Goal: Task Accomplishment & Management: Manage account settings

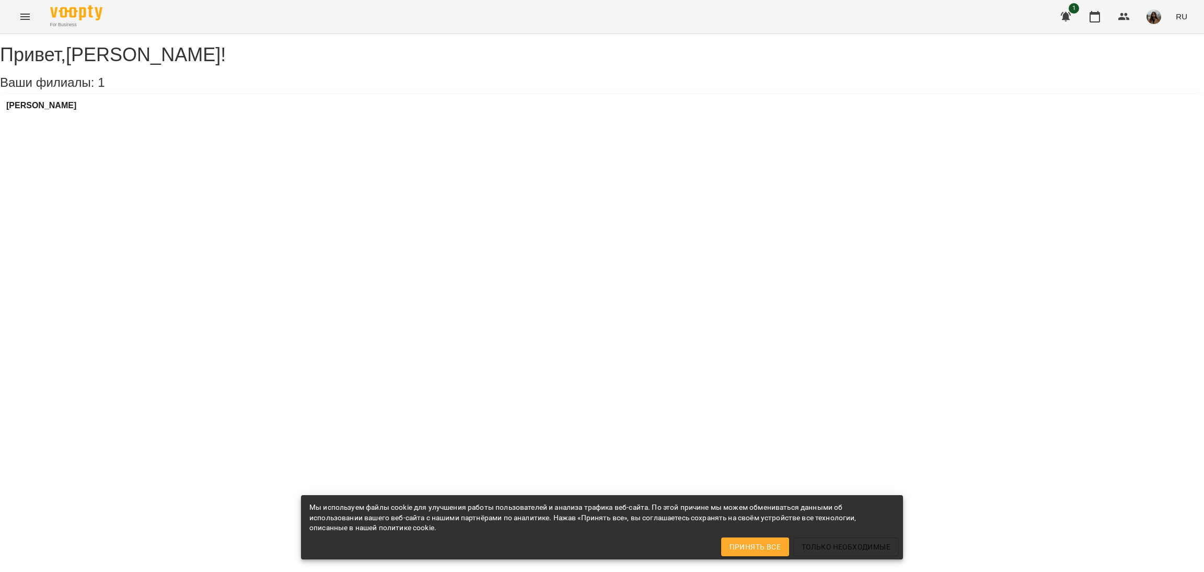
click at [71, 117] on div "[PERSON_NAME]" at bounding box center [41, 109] width 70 height 16
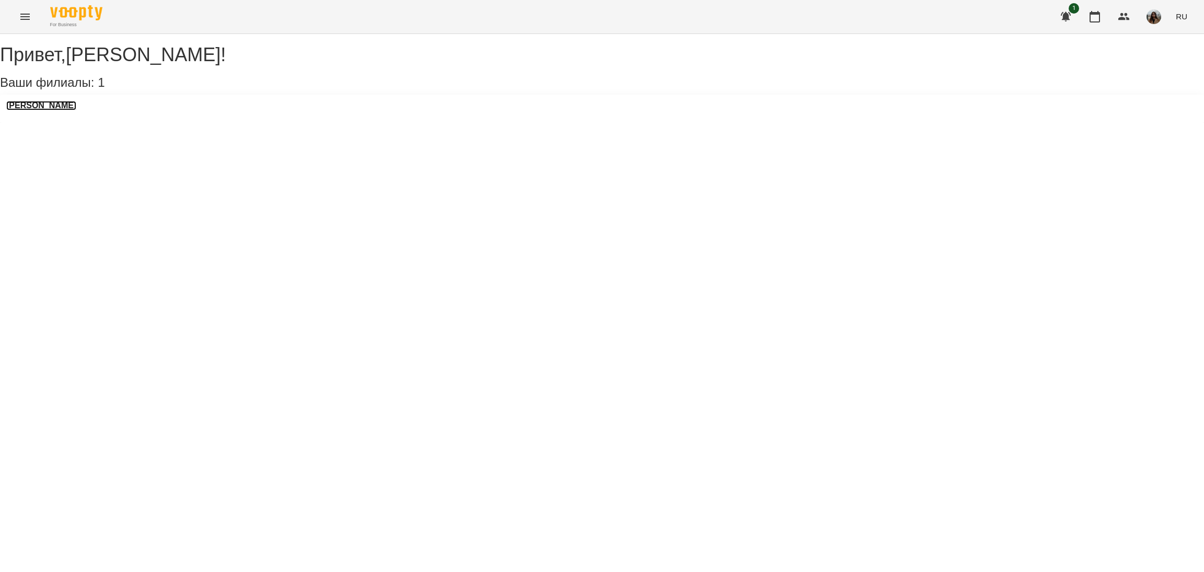
click at [70, 110] on h3 "[PERSON_NAME]" at bounding box center [41, 105] width 70 height 9
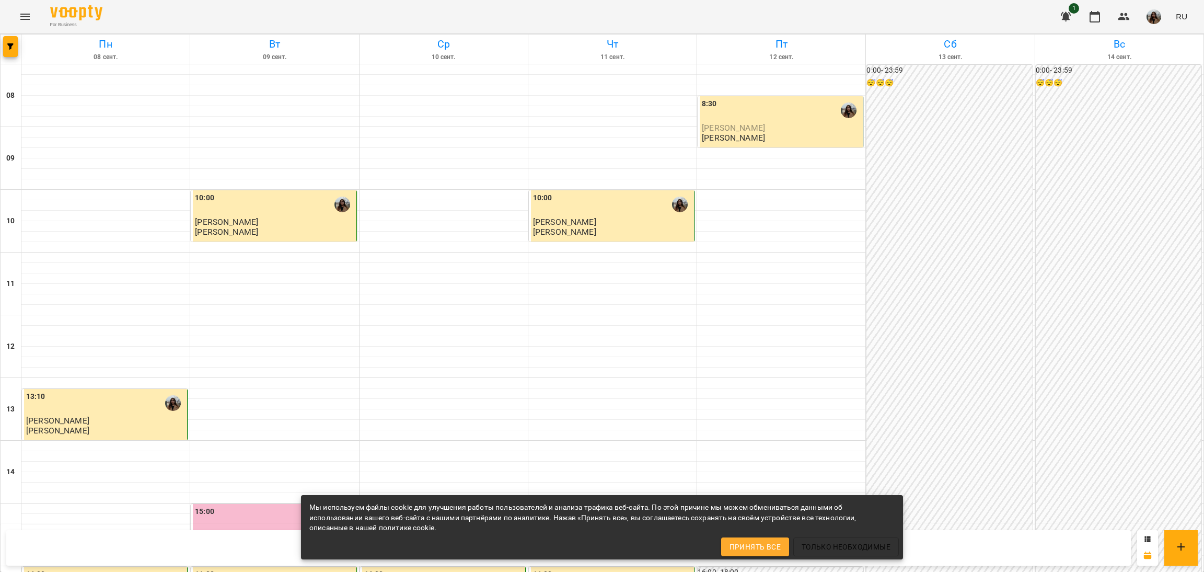
scroll to position [391, 0]
click at [992, 226] on div "0:00 - 23:59 😴😴😴" at bounding box center [949, 503] width 166 height 877
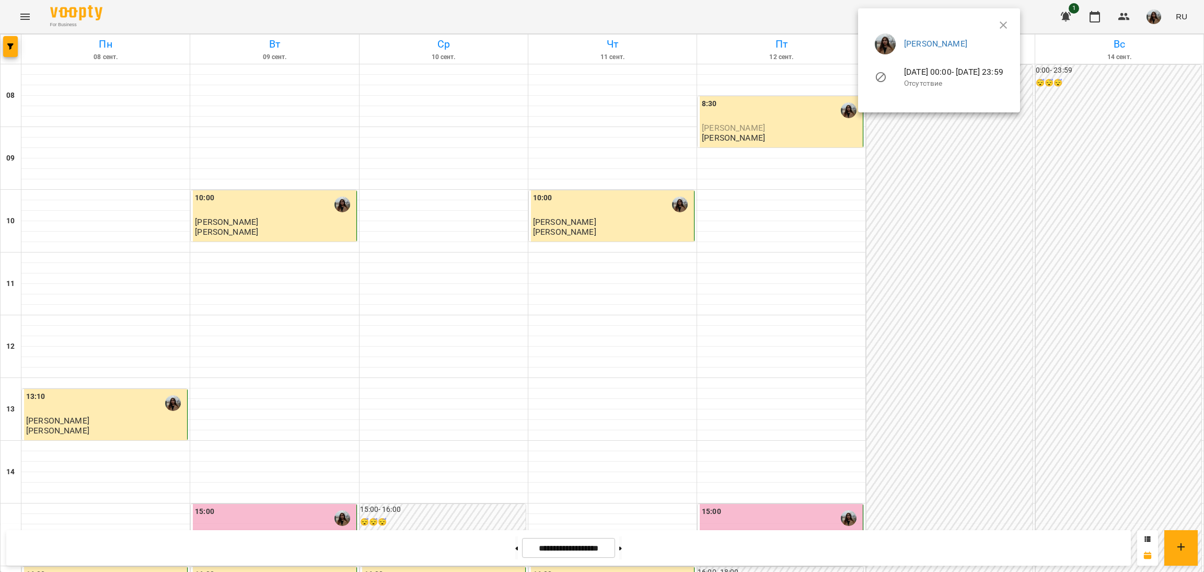
click at [1012, 28] on ul "Анна Рожнятовська 13-09-2025 00:00 - 13-09-2025 23:59 Отсутствие" at bounding box center [938, 62] width 145 height 75
click at [1010, 22] on icon "button" at bounding box center [1003, 25] width 13 height 13
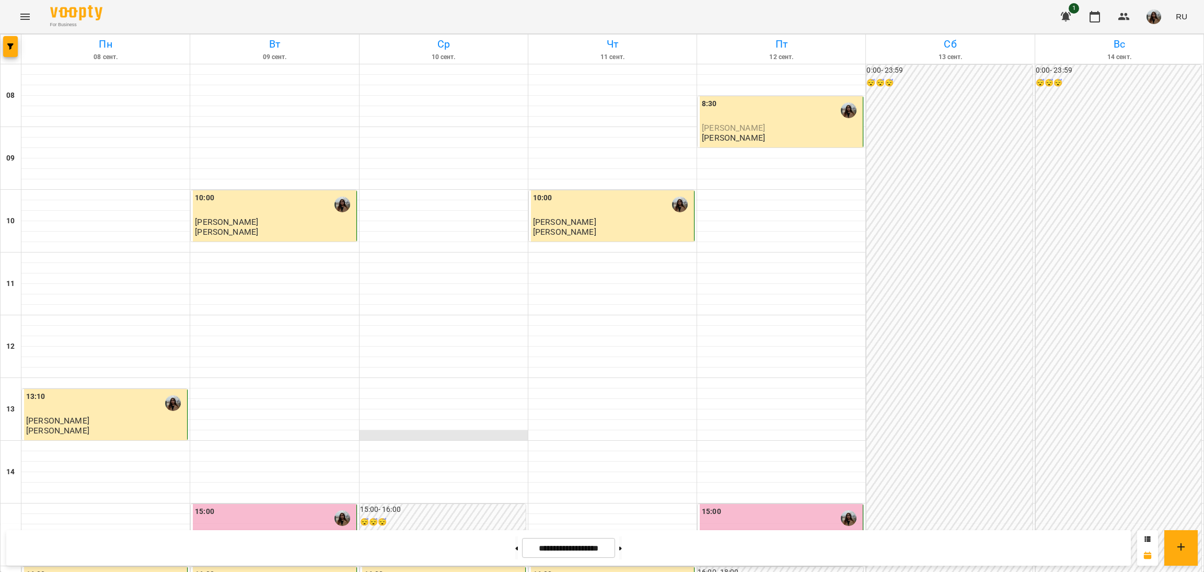
scroll to position [0, 0]
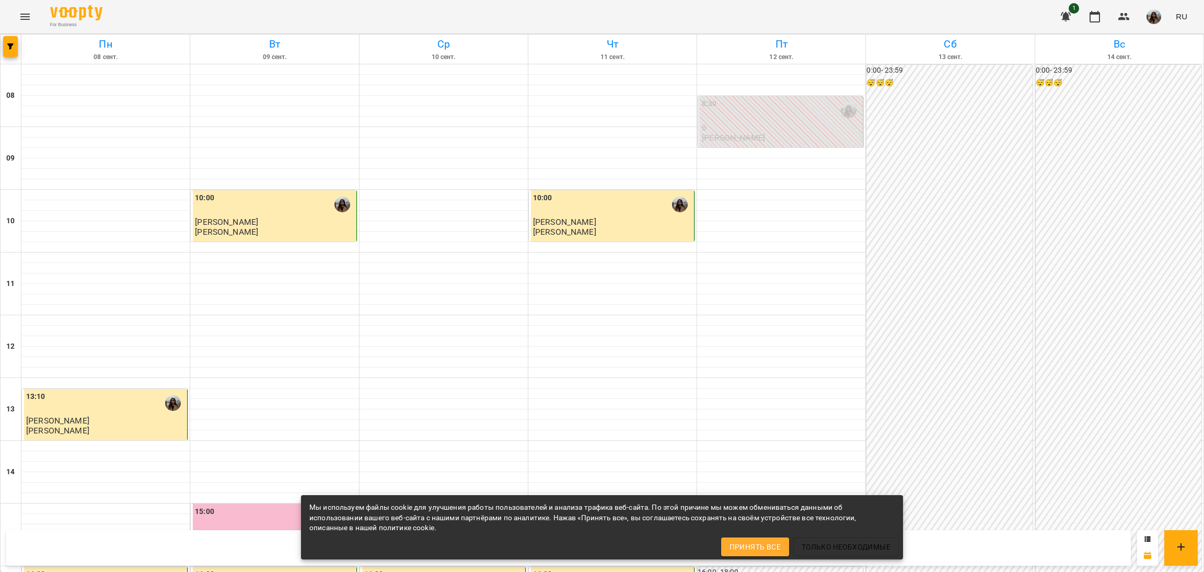
scroll to position [418, 0]
click at [985, 204] on div "0:00 - 23:59 😴😴😴" at bounding box center [949, 503] width 166 height 877
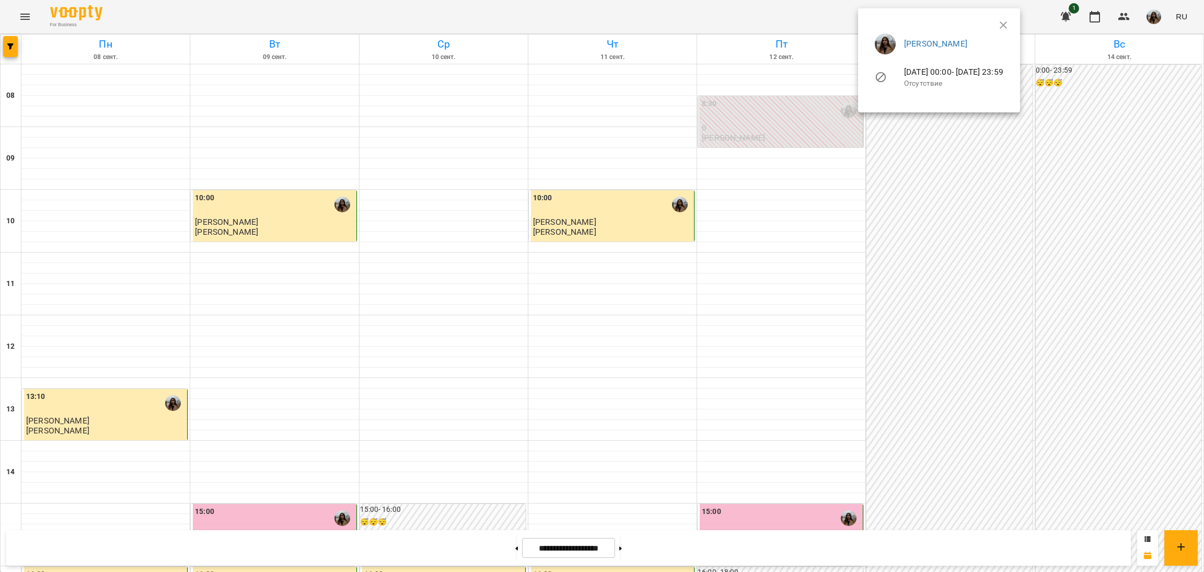
click at [1012, 25] on ul "Анна Рожнятовська 13-09-2025 00:00 - 13-09-2025 23:59 Отсутствие" at bounding box center [938, 62] width 145 height 75
click at [628, 550] on div at bounding box center [602, 286] width 1204 height 572
click at [622, 549] on button at bounding box center [620, 547] width 3 height 23
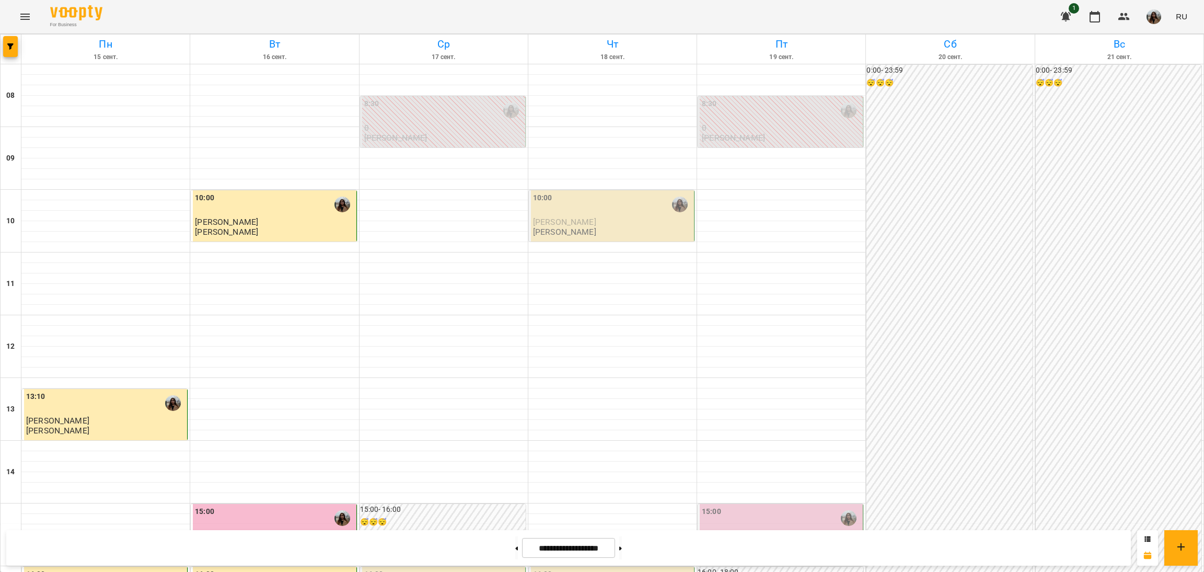
scroll to position [391, 0]
click at [515, 548] on button at bounding box center [516, 547] width 3 height 23
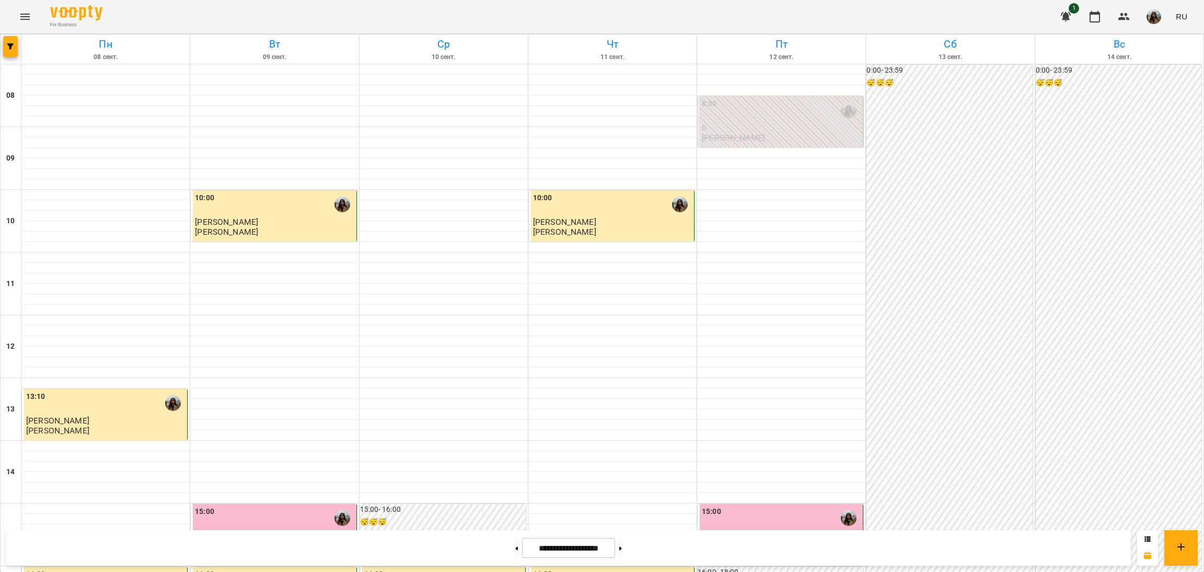
scroll to position [339, 0]
click at [622, 542] on button at bounding box center [620, 547] width 3 height 23
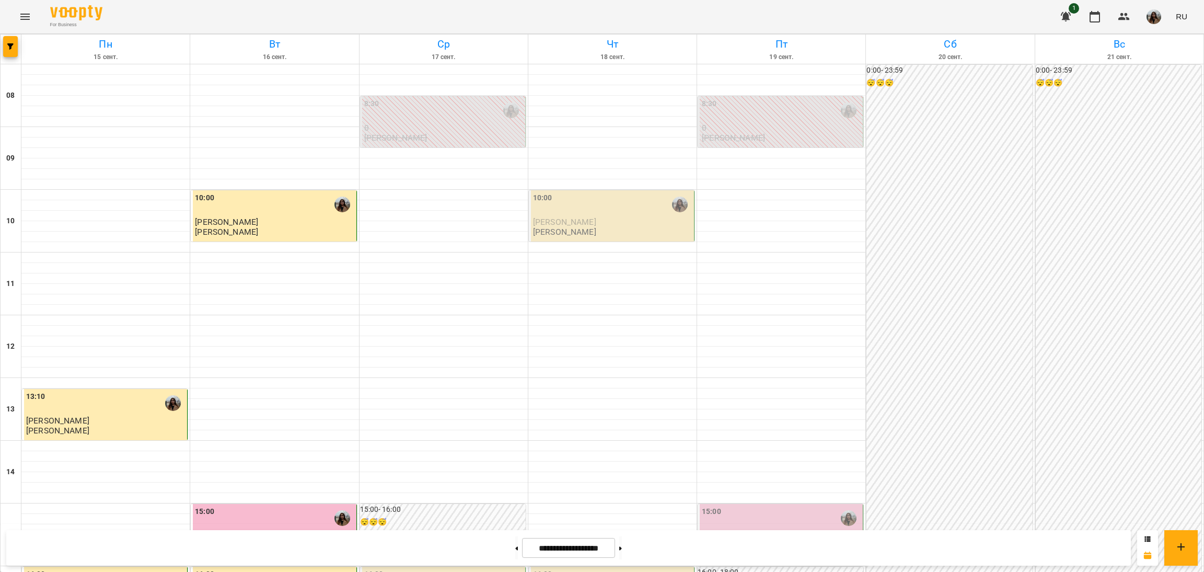
scroll to position [418, 0]
click at [515, 547] on button at bounding box center [516, 547] width 3 height 23
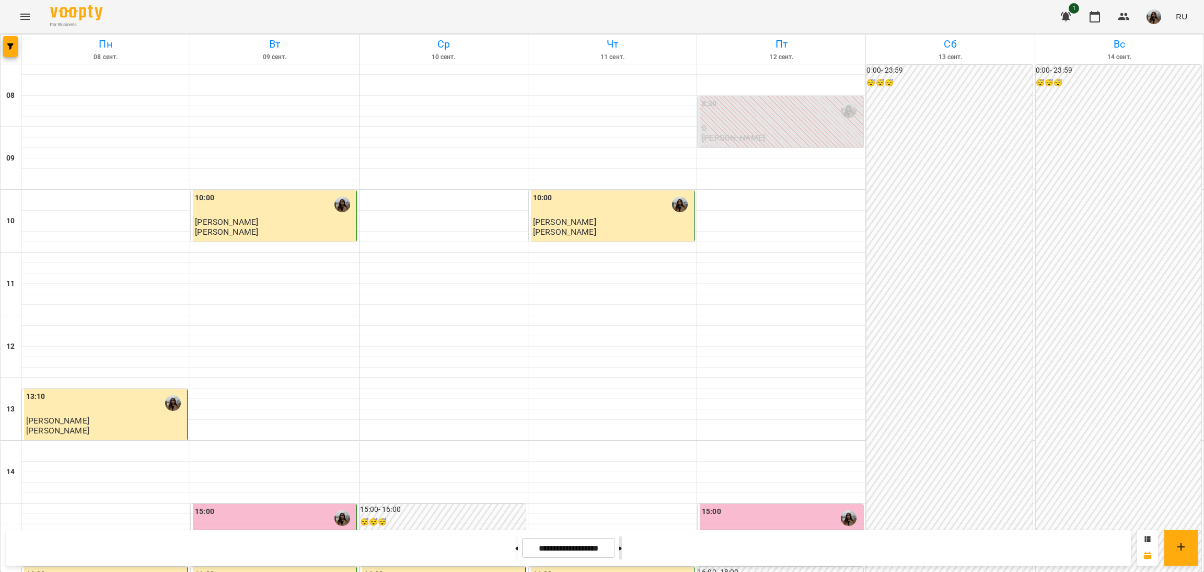
click at [622, 550] on button at bounding box center [620, 547] width 3 height 23
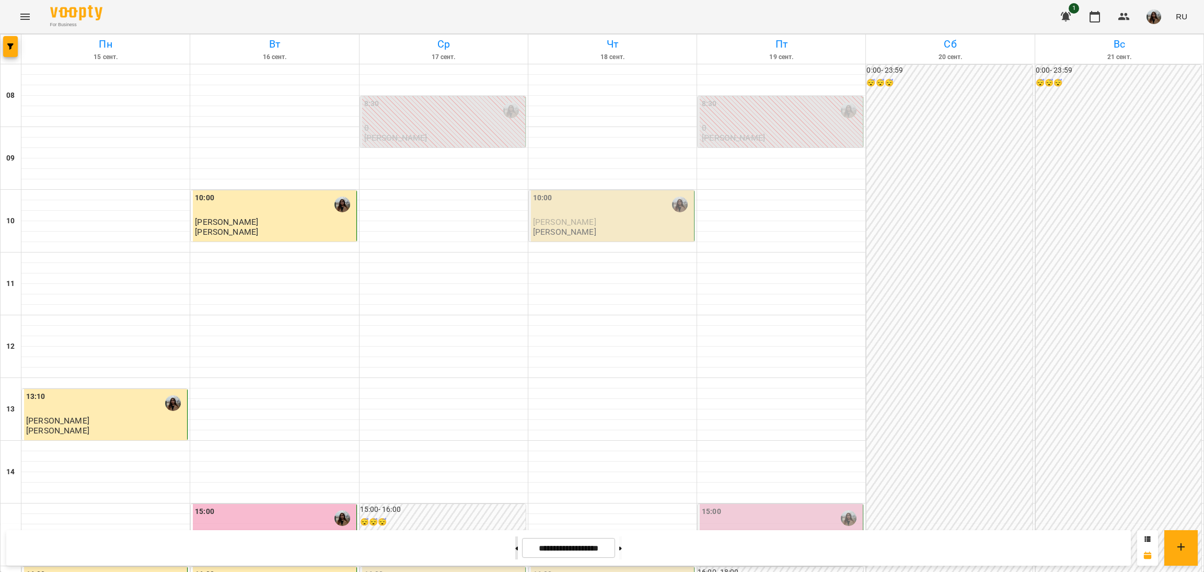
click at [515, 548] on button at bounding box center [516, 547] width 3 height 23
type input "**********"
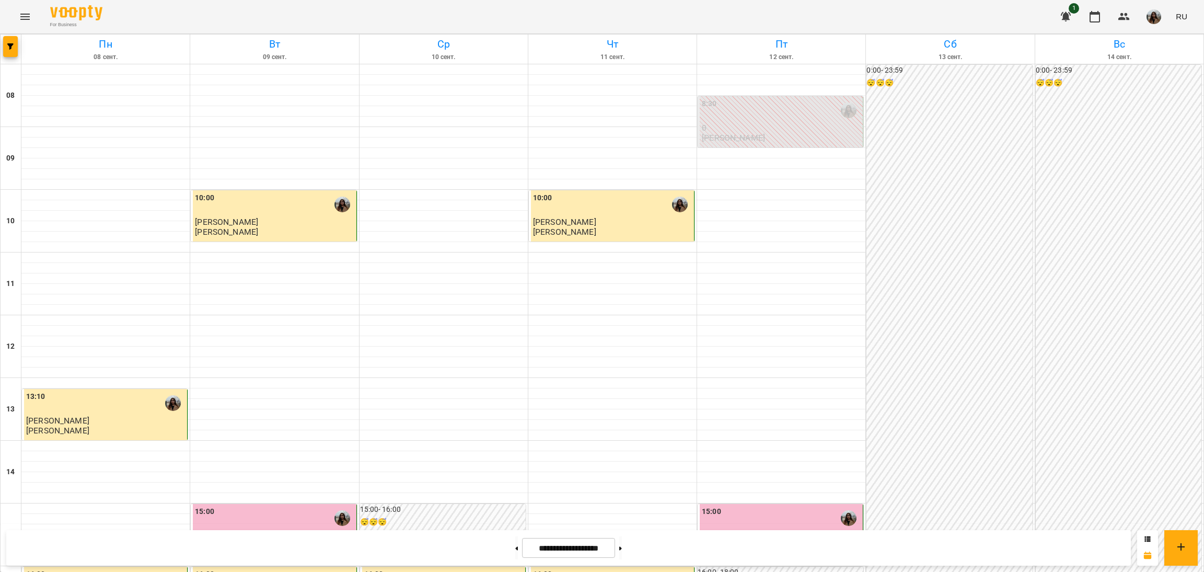
click at [515, 536] on button at bounding box center [516, 547] width 3 height 23
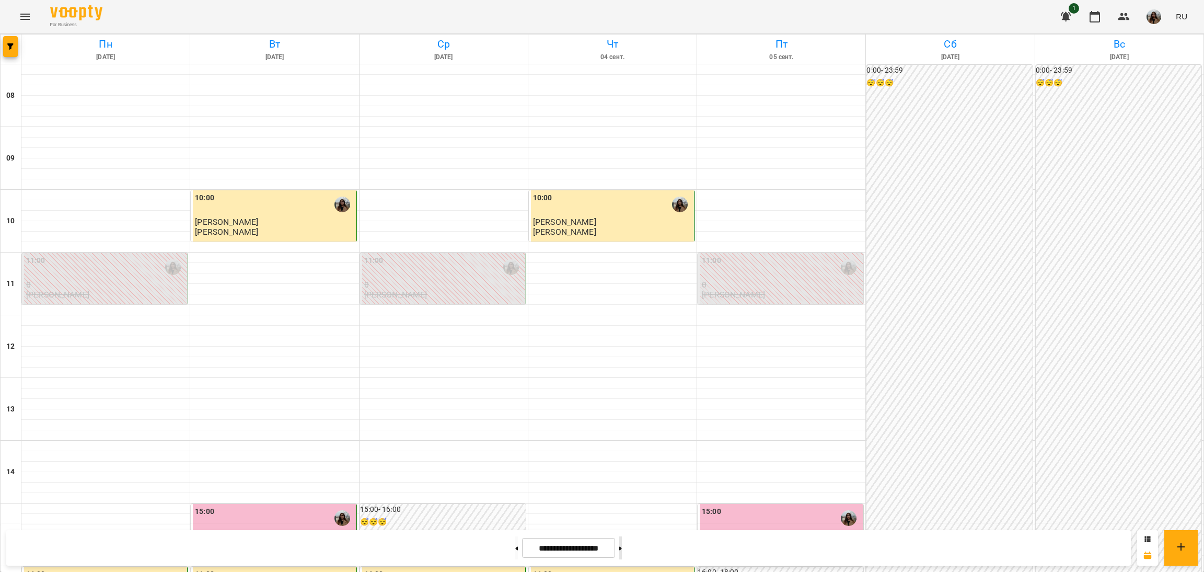
click at [622, 540] on button at bounding box center [620, 547] width 3 height 23
type input "**********"
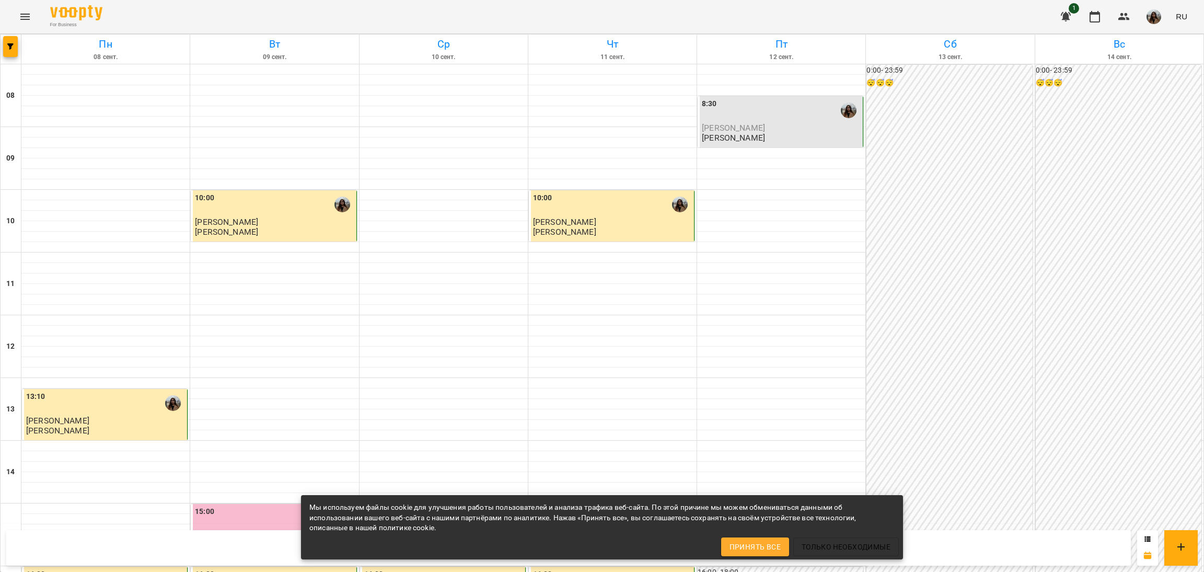
scroll to position [391, 0]
